Goal: Information Seeking & Learning: Learn about a topic

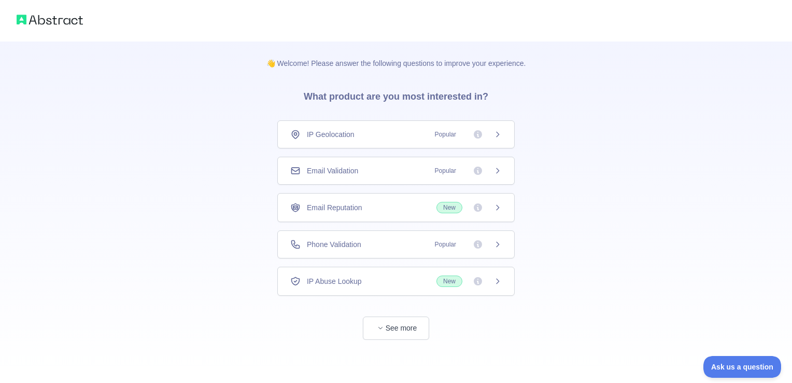
click at [360, 175] on div "Email Validation Popular" at bounding box center [395, 171] width 237 height 28
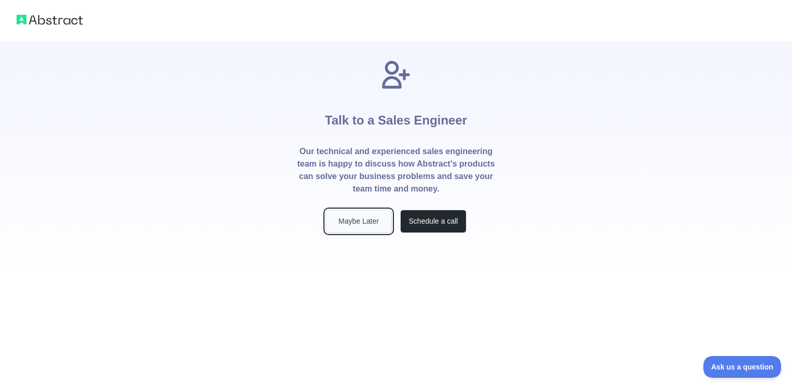
click at [369, 227] on button "Maybe Later" at bounding box center [359, 220] width 66 height 23
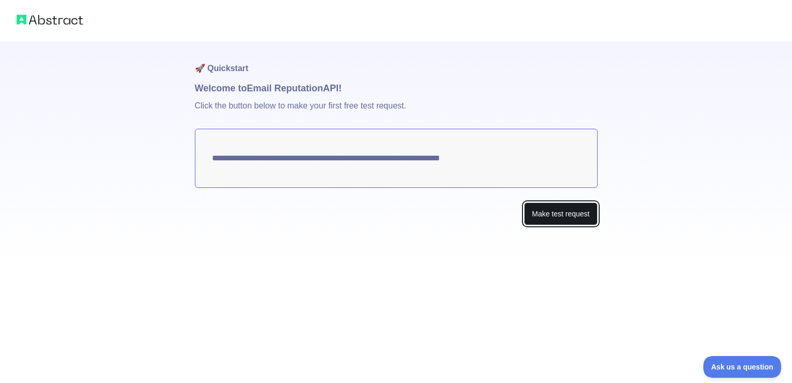
click at [574, 215] on button "Make test request" at bounding box center [560, 213] width 73 height 23
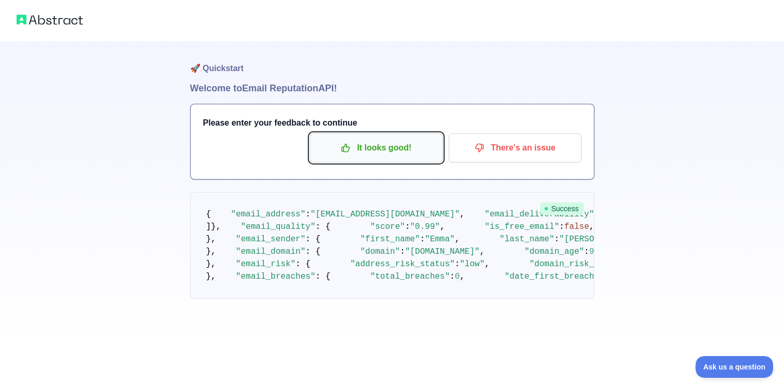
click at [377, 147] on p "It looks good!" at bounding box center [376, 148] width 117 height 18
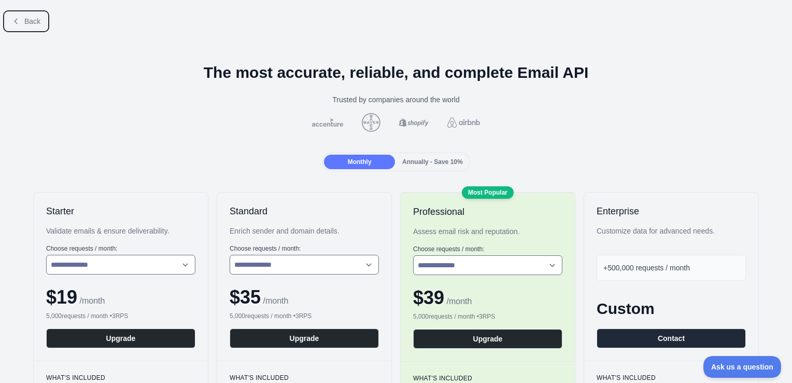
click at [37, 25] on span "Back" at bounding box center [32, 21] width 16 height 8
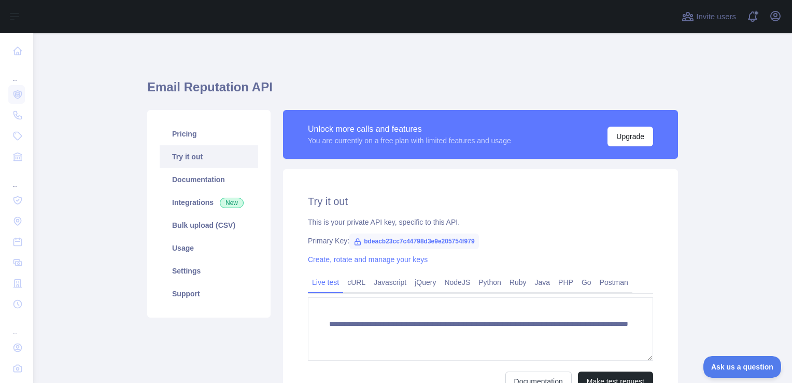
scroll to position [52, 0]
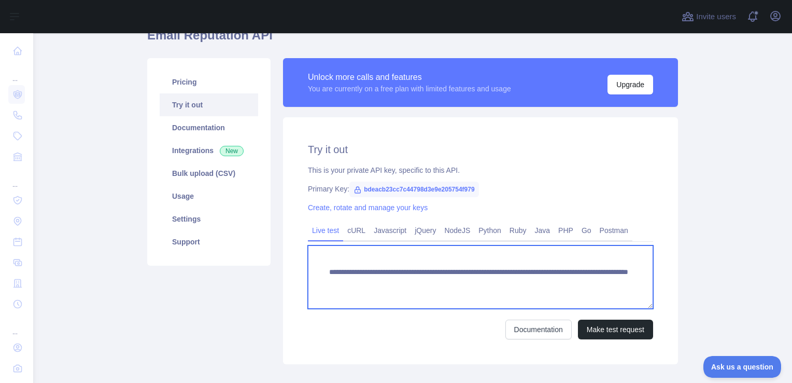
drag, startPoint x: 325, startPoint y: 273, endPoint x: 614, endPoint y: 297, distance: 290.3
click at [614, 297] on textarea "**********" at bounding box center [480, 276] width 345 height 63
